Goal: Navigation & Orientation: Find specific page/section

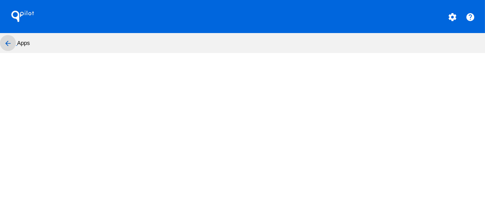
click at [8, 41] on mat-icon "arrow_back" at bounding box center [8, 44] width 10 height 10
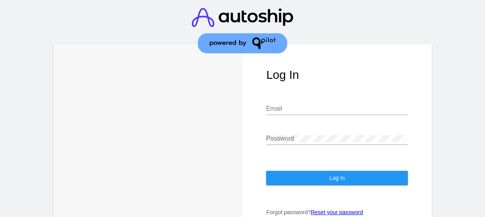
type input "[EMAIL_ADDRESS][DOMAIN_NAME]"
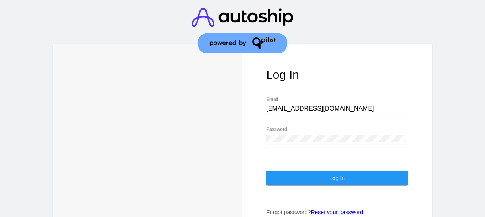
click at [341, 183] on button "Log In" at bounding box center [337, 178] width 142 height 14
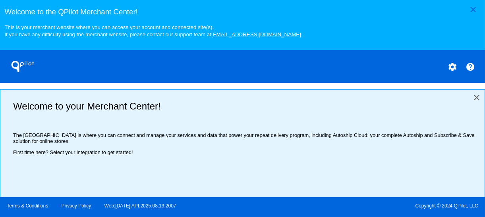
click at [472, 99] on mat-icon "close" at bounding box center [477, 98] width 10 height 10
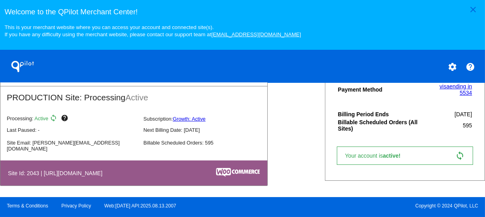
scroll to position [159, 0]
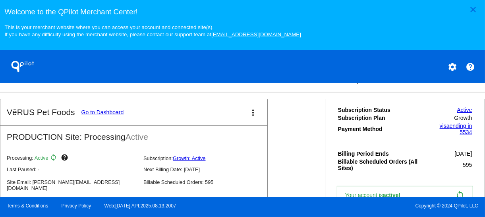
click at [103, 114] on link "Go to Dashboard" at bounding box center [103, 112] width 43 height 6
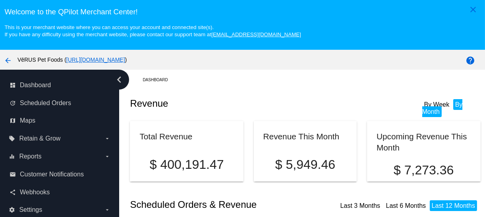
click at [118, 83] on icon "chevron_left" at bounding box center [119, 79] width 13 height 13
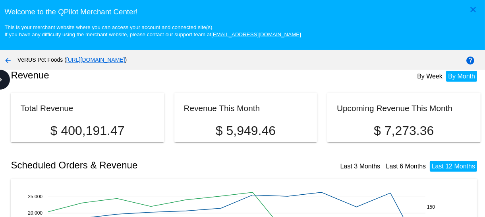
scroll to position [39, 0]
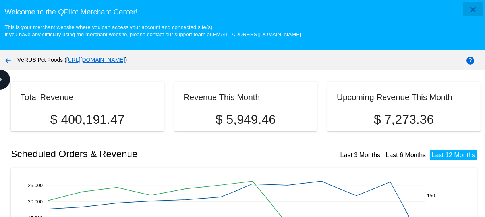
click at [469, 8] on mat-icon "close" at bounding box center [474, 10] width 10 height 10
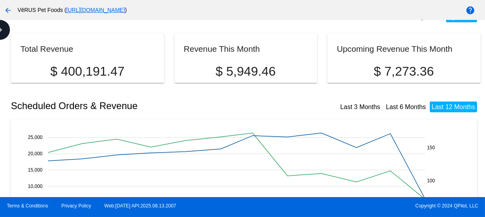
scroll to position [0, 0]
